Goal: Transaction & Acquisition: Obtain resource

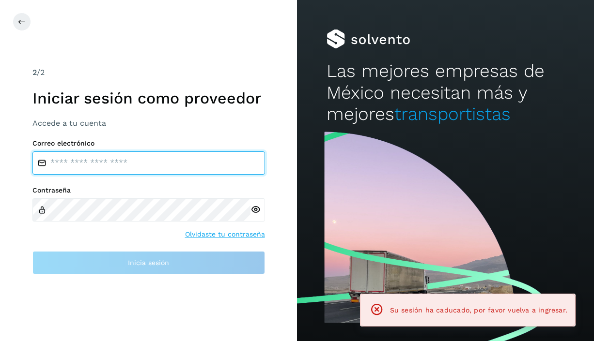
click at [165, 163] on input "email" at bounding box center [148, 163] width 232 height 23
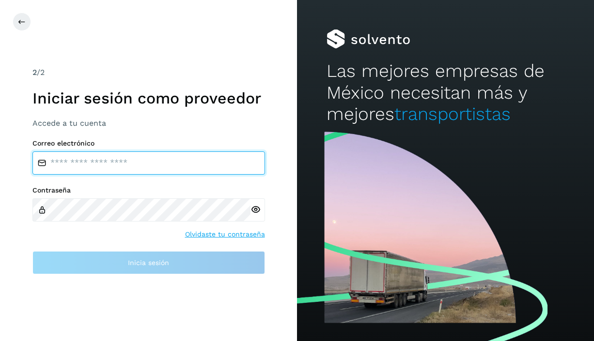
type input "**********"
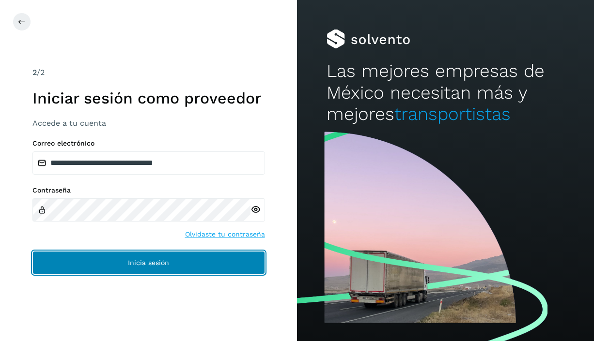
click at [100, 262] on button "Inicia sesión" at bounding box center [148, 262] width 232 height 23
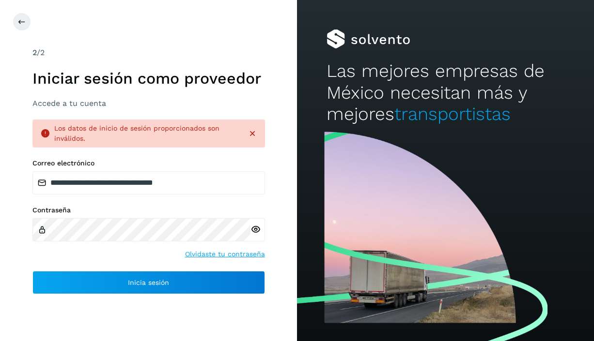
click at [261, 225] on div at bounding box center [257, 229] width 15 height 23
click at [259, 226] on icon at bounding box center [255, 230] width 10 height 10
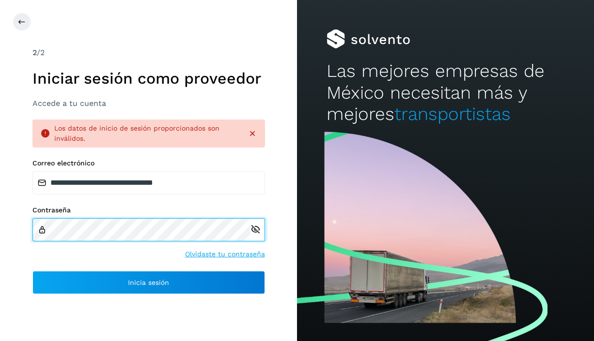
click at [30, 227] on div "**********" at bounding box center [148, 170] width 297 height 341
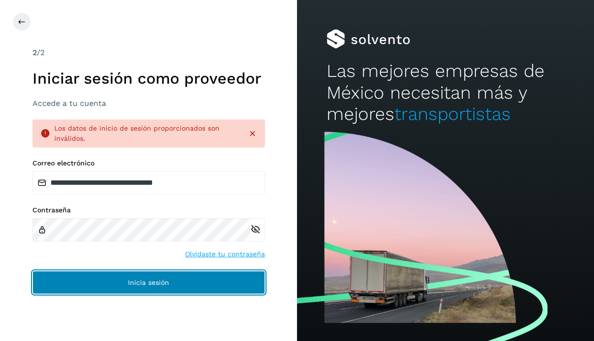
click at [80, 284] on button "Inicia sesión" at bounding box center [148, 282] width 232 height 23
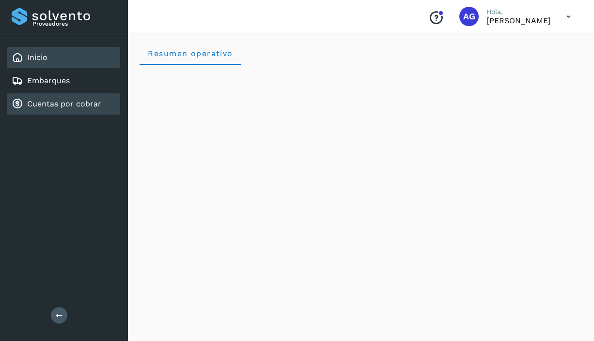
click at [46, 106] on link "Cuentas por cobrar" at bounding box center [64, 103] width 74 height 9
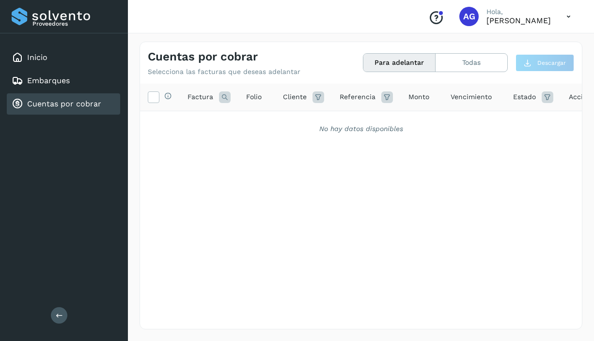
click at [54, 100] on link "Cuentas por cobrar" at bounding box center [64, 103] width 74 height 9
click at [278, 153] on div "Selecciona todas las facturas disponibles para adelanto Factura Folio Cliente R…" at bounding box center [360, 187] width 441 height 206
click at [396, 61] on button "Para adelantar" at bounding box center [399, 63] width 72 height 18
click at [472, 61] on button "Todas" at bounding box center [471, 63] width 72 height 18
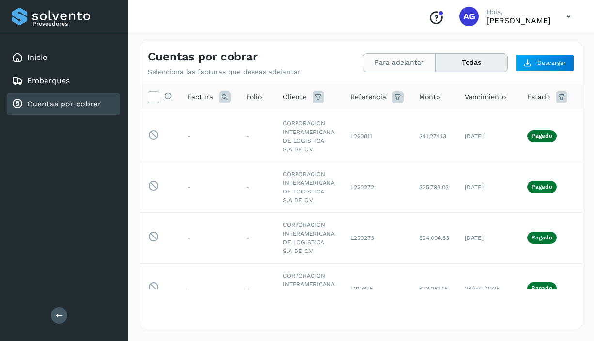
click at [417, 67] on button "Para adelantar" at bounding box center [399, 63] width 72 height 18
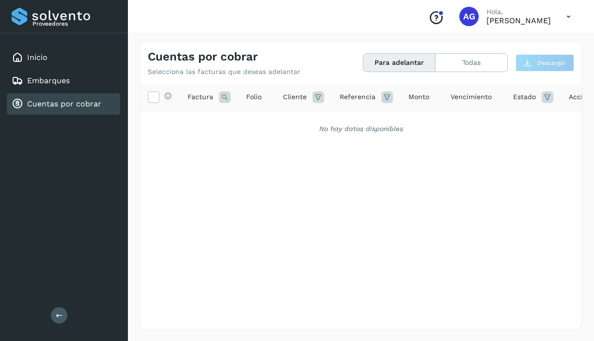
click at [312, 208] on div "Selecciona todas las facturas disponibles para adelanto Factura Folio Cliente R…" at bounding box center [360, 187] width 441 height 206
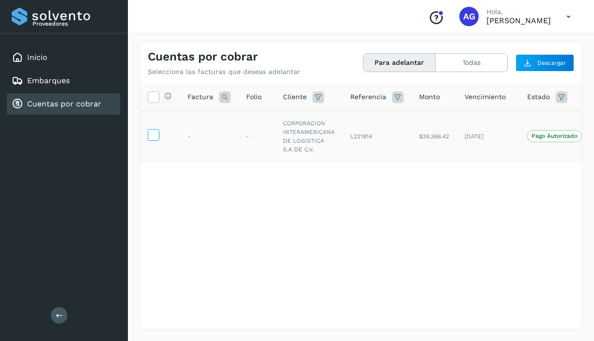
click at [153, 135] on icon at bounding box center [153, 134] width 10 height 10
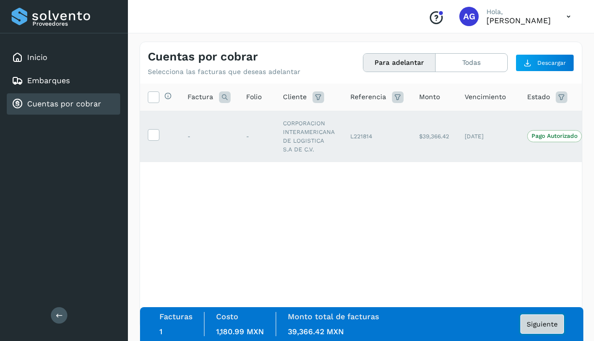
click at [542, 323] on span "Siguiente" at bounding box center [541, 324] width 31 height 7
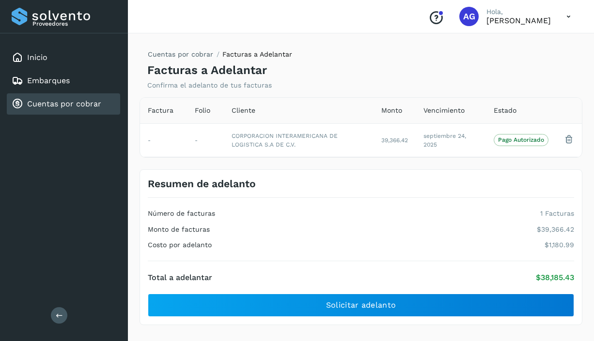
scroll to position [7, 0]
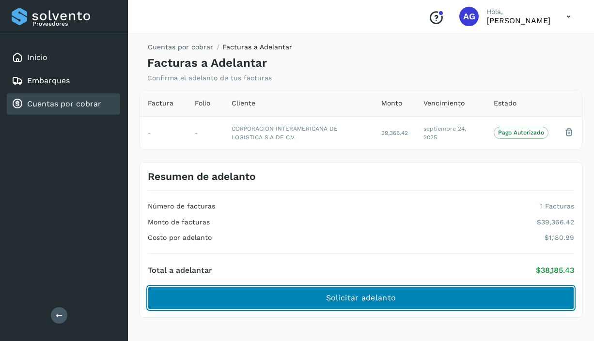
click at [338, 300] on span "Solicitar adelanto" at bounding box center [361, 298] width 70 height 11
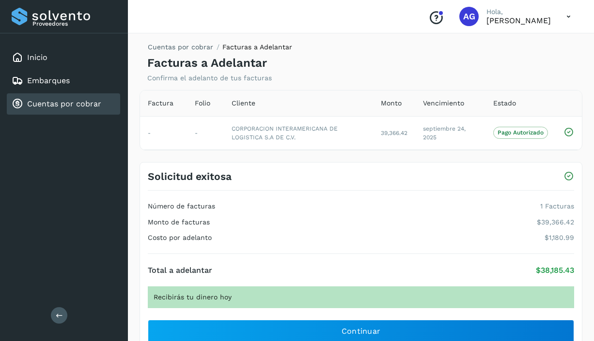
scroll to position [41, 0]
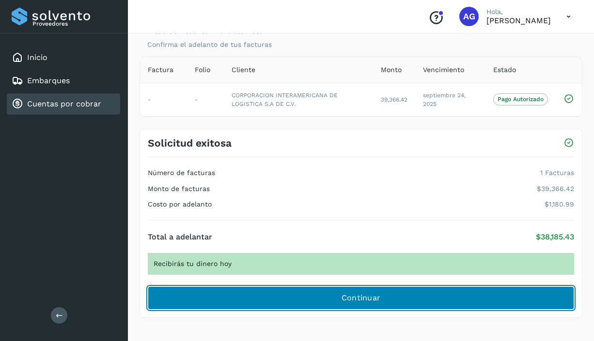
click at [318, 297] on button "Continuar" at bounding box center [361, 298] width 426 height 23
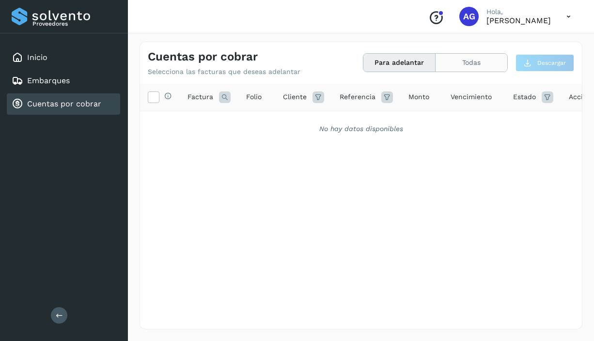
click at [480, 63] on button "Todas" at bounding box center [471, 63] width 72 height 18
